Goal: Information Seeking & Learning: Check status

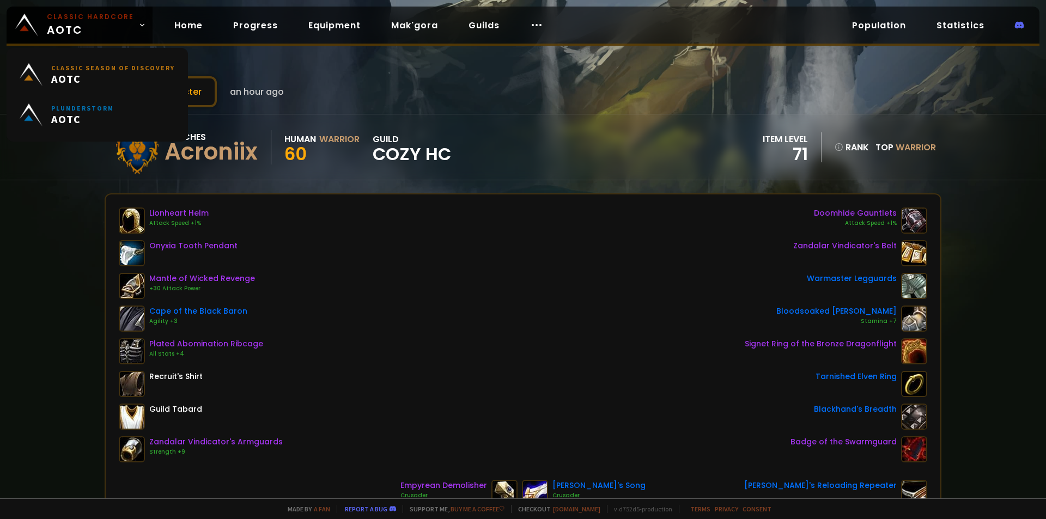
click at [58, 27] on span "Classic Hardcore AOTC" at bounding box center [90, 25] width 87 height 26
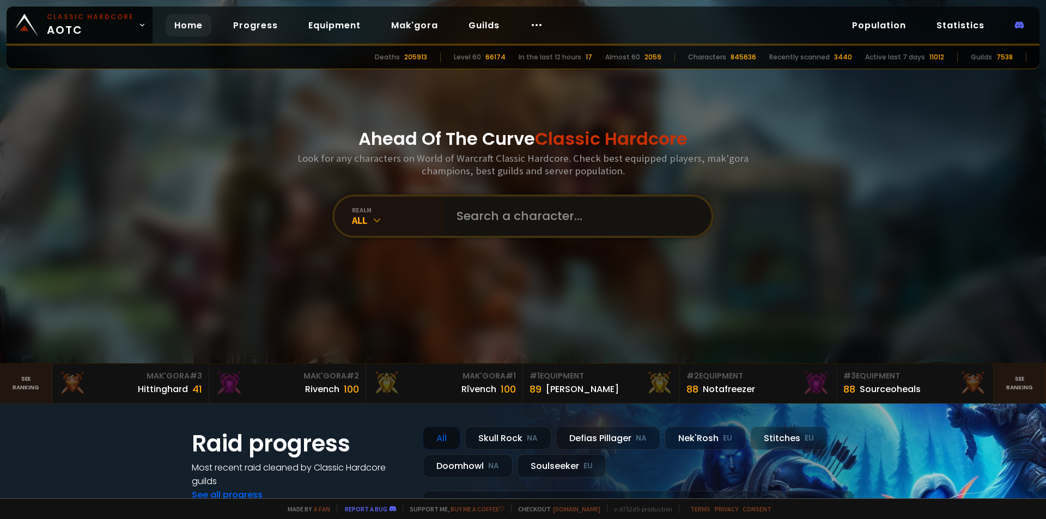
click at [452, 214] on input "text" at bounding box center [574, 216] width 248 height 39
type input "mindflayer"
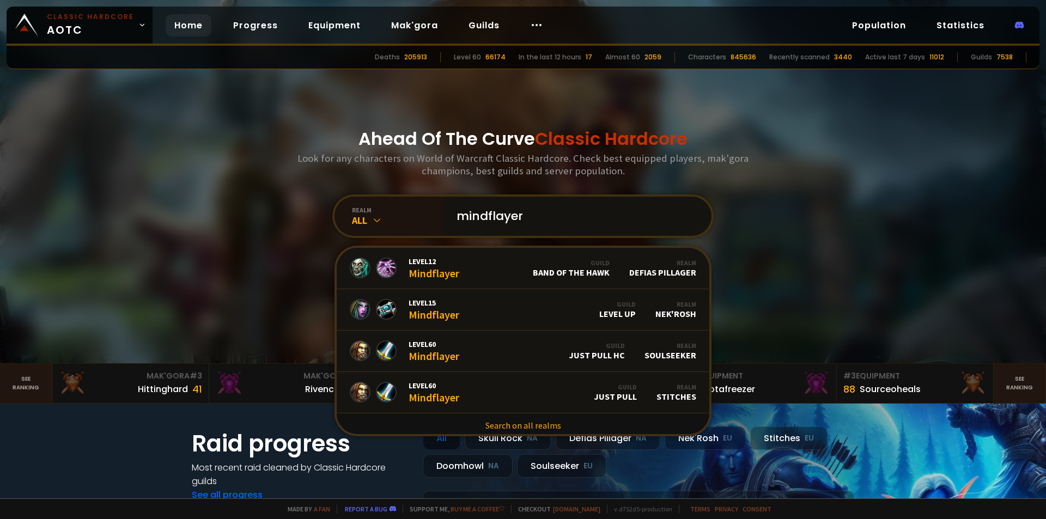
click at [565, 221] on input "mindflayer" at bounding box center [574, 216] width 248 height 39
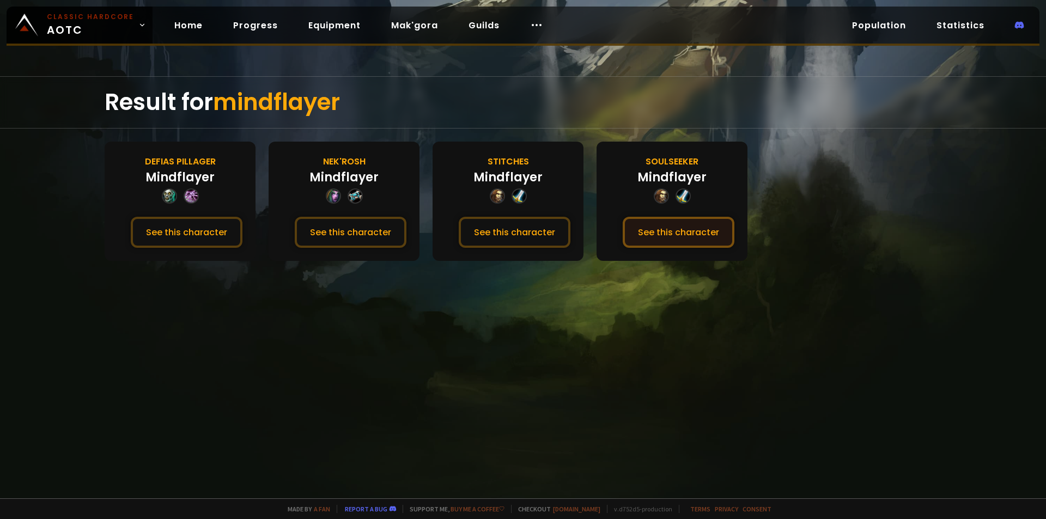
click at [666, 233] on button "See this character" at bounding box center [679, 232] width 112 height 31
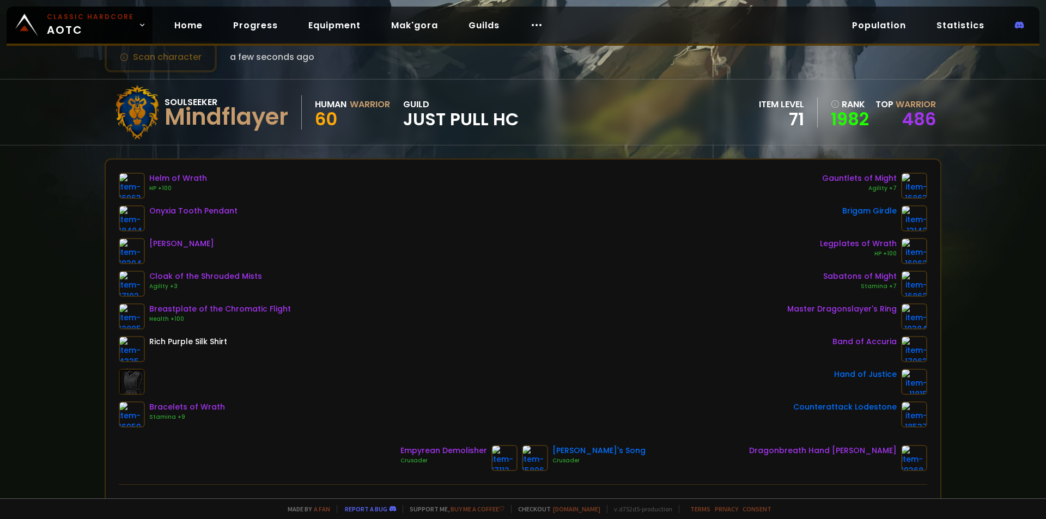
scroll to position [54, 0]
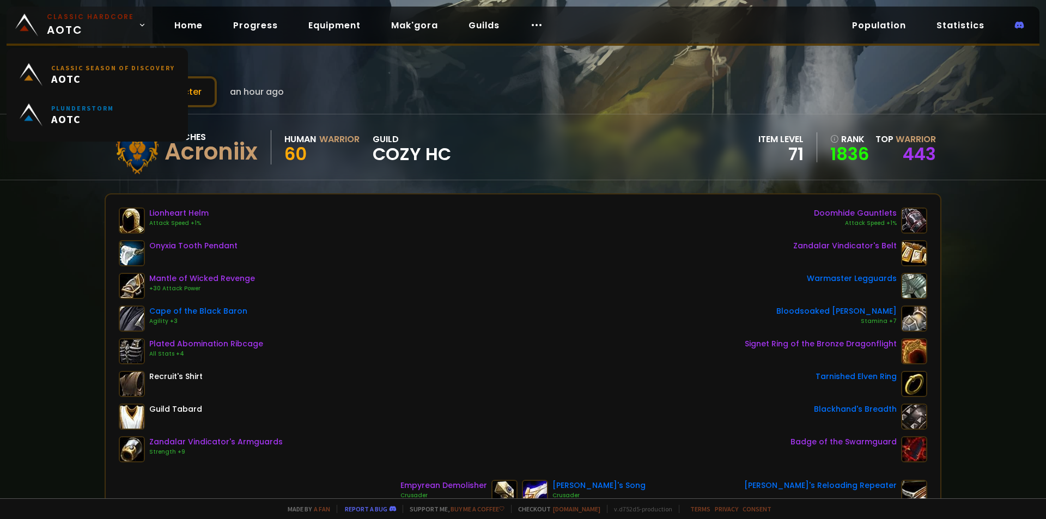
click at [51, 30] on span "Classic Hardcore AOTC" at bounding box center [90, 25] width 87 height 26
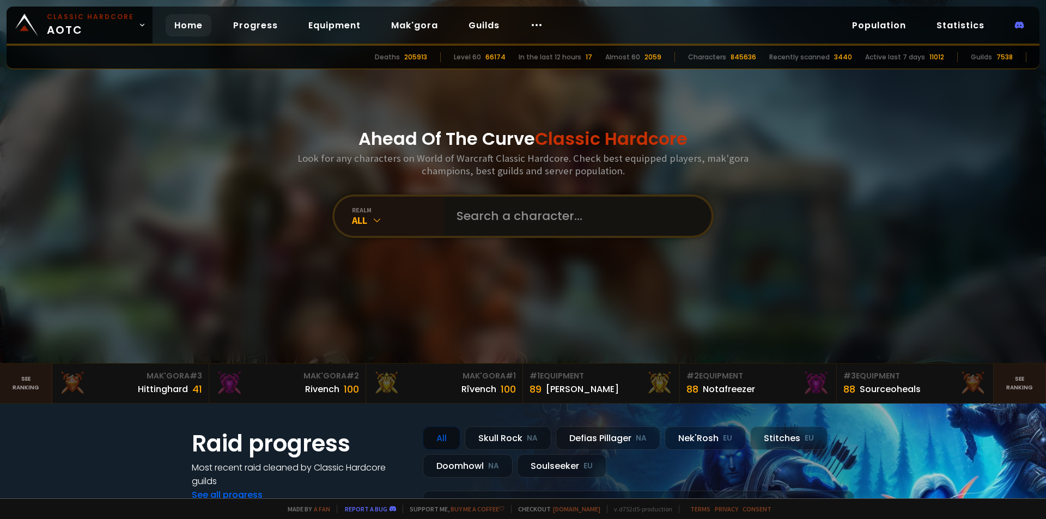
click at [514, 224] on input "text" at bounding box center [574, 216] width 248 height 39
type input "noxxi"
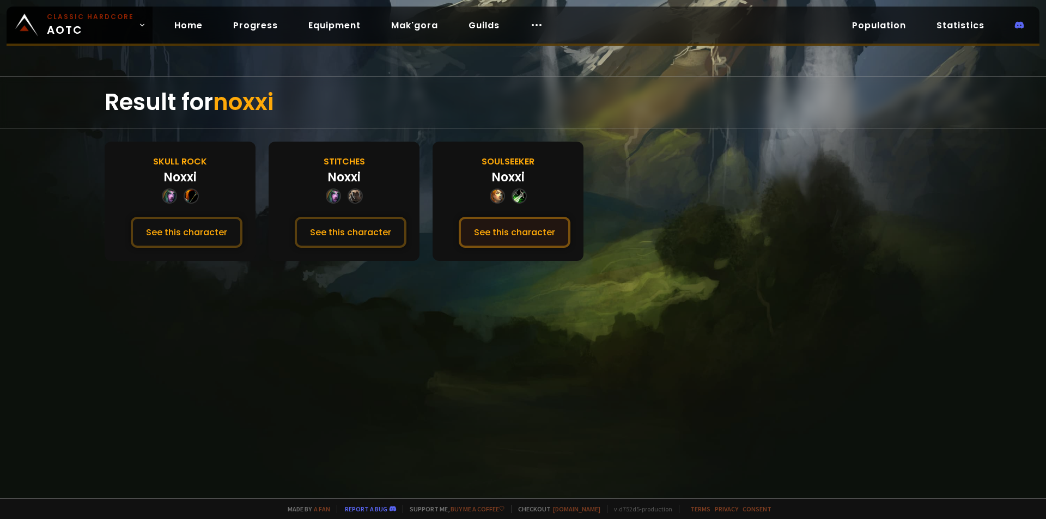
click at [519, 235] on button "See this character" at bounding box center [515, 232] width 112 height 31
